Goal: Navigation & Orientation: Understand site structure

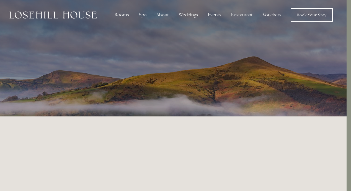
scroll to position [0, 4]
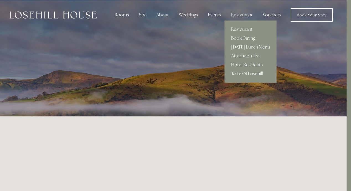
click at [246, 56] on link "Afternoon Tea" at bounding box center [250, 55] width 52 height 9
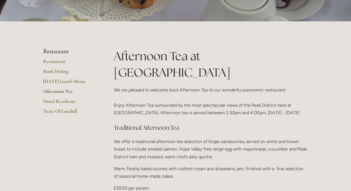
scroll to position [102, 0]
click at [62, 81] on link "[DATE] Lunch Menu" at bounding box center [69, 83] width 53 height 10
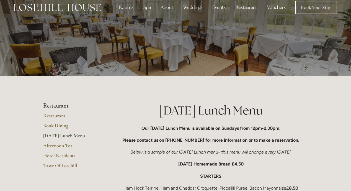
scroll to position [7, 0]
click at [54, 155] on link "Hotel Residents" at bounding box center [69, 157] width 53 height 10
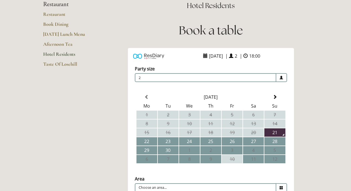
scroll to position [13, 0]
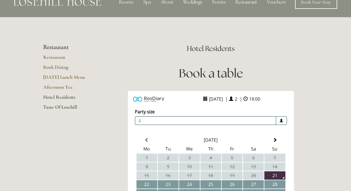
click at [55, 107] on link "Taste Of Losehill" at bounding box center [69, 109] width 53 height 10
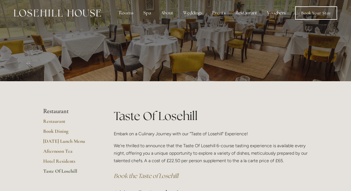
scroll to position [1, 0]
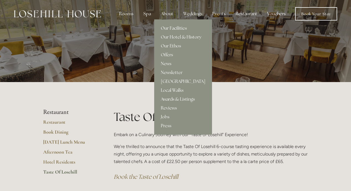
click at [172, 29] on link "Our Facilities" at bounding box center [183, 28] width 58 height 9
